Goal: Transaction & Acquisition: Obtain resource

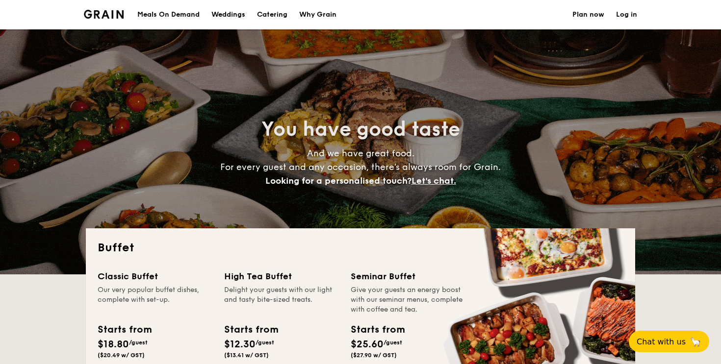
select select
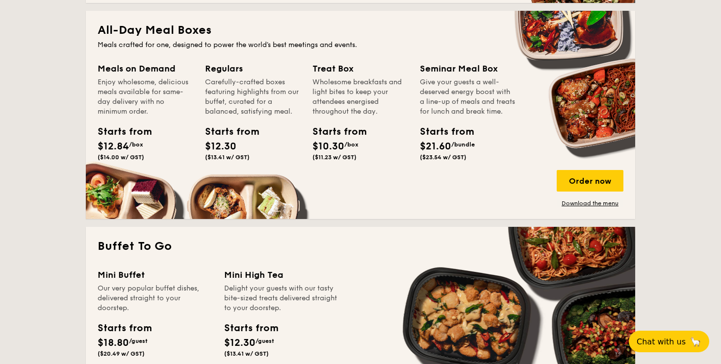
scroll to position [409, 0]
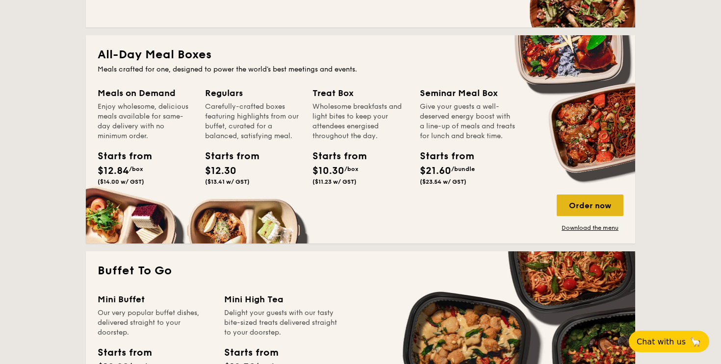
click at [595, 212] on div "Order now" at bounding box center [589, 206] width 67 height 22
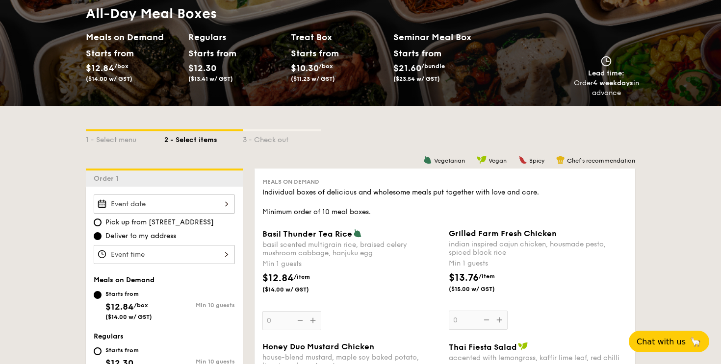
scroll to position [111, 0]
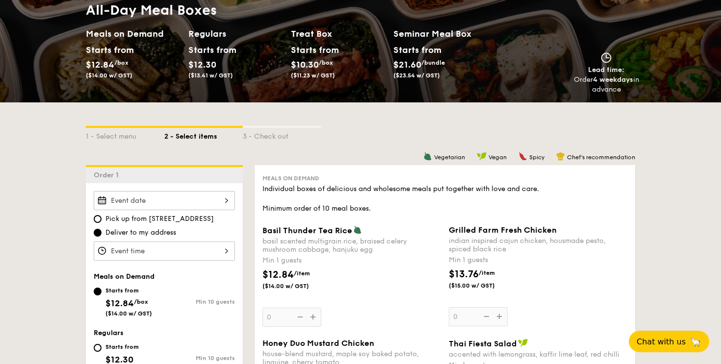
select select
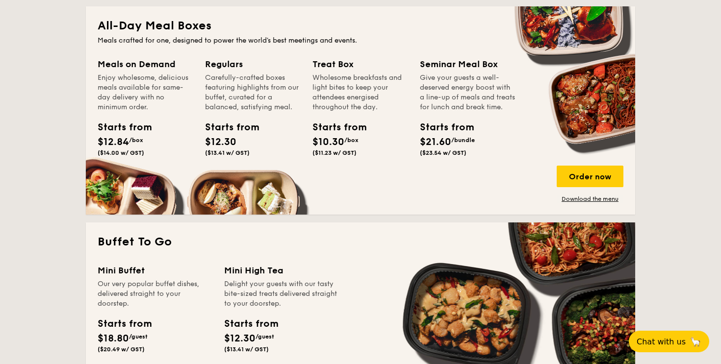
scroll to position [433, 0]
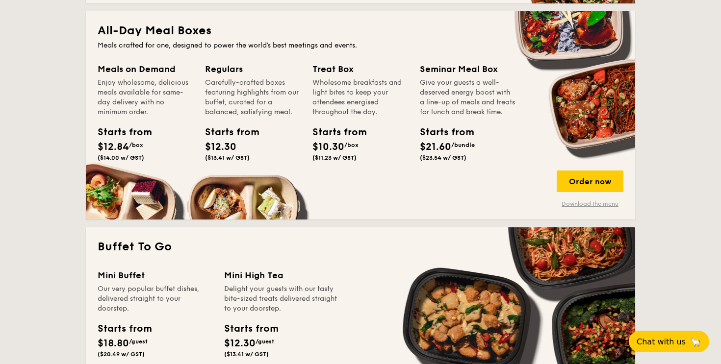
click at [608, 204] on link "Download the menu" at bounding box center [589, 204] width 67 height 8
